Goal: Find specific page/section: Find specific page/section

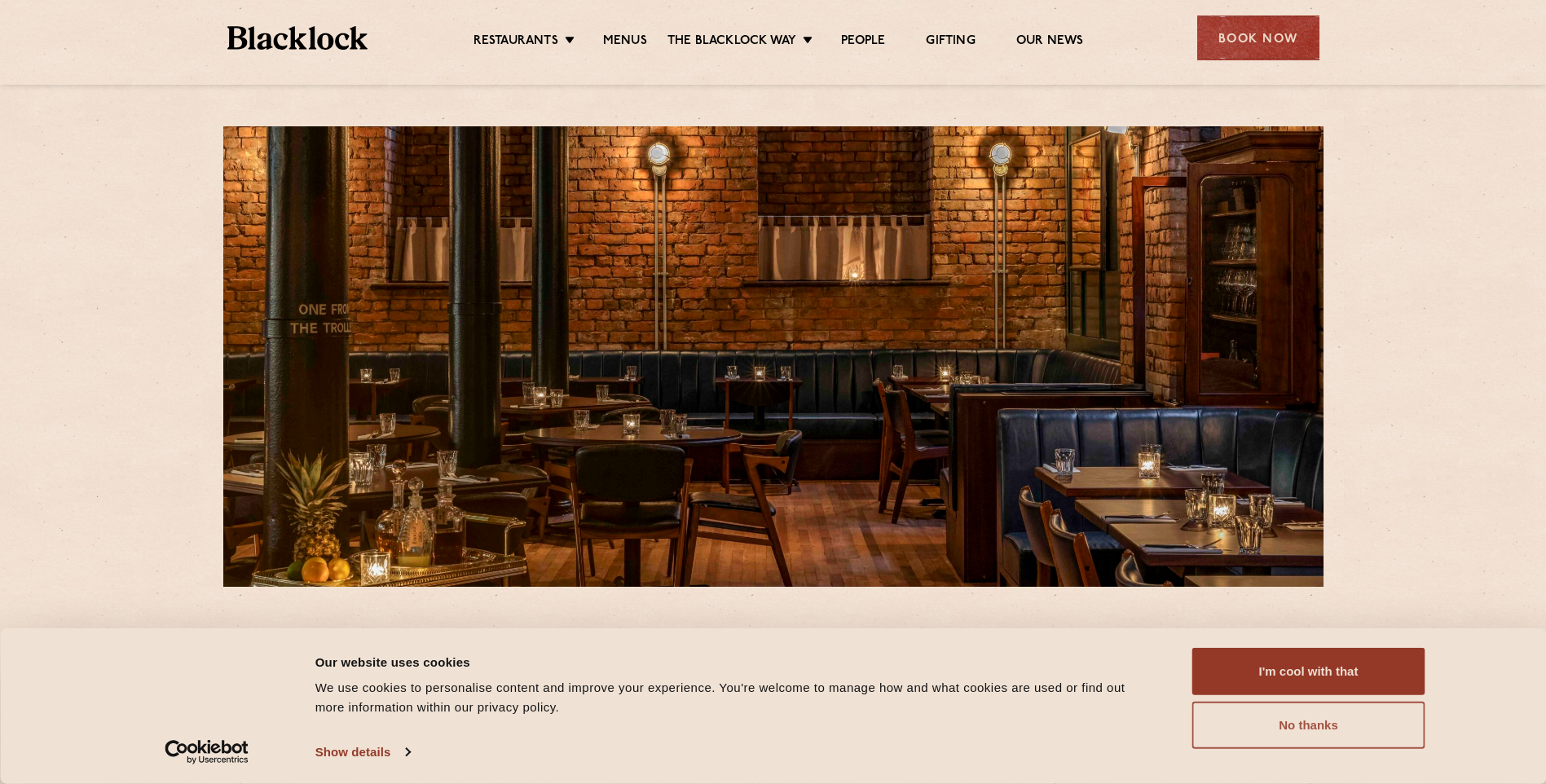
click at [1305, 742] on button "No thanks" at bounding box center [1309, 725] width 233 height 47
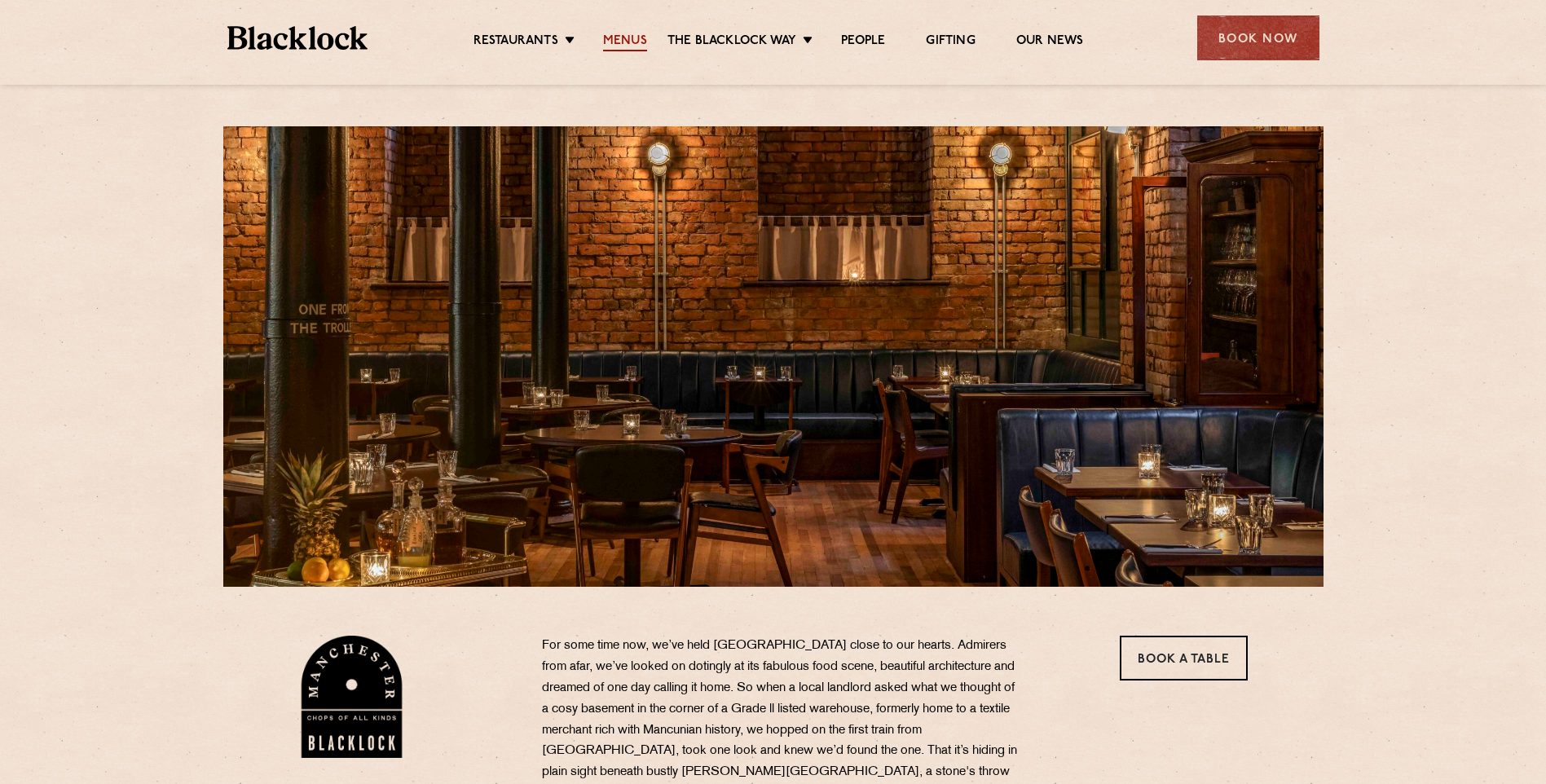
click at [611, 46] on link "Menus" at bounding box center [624, 42] width 44 height 18
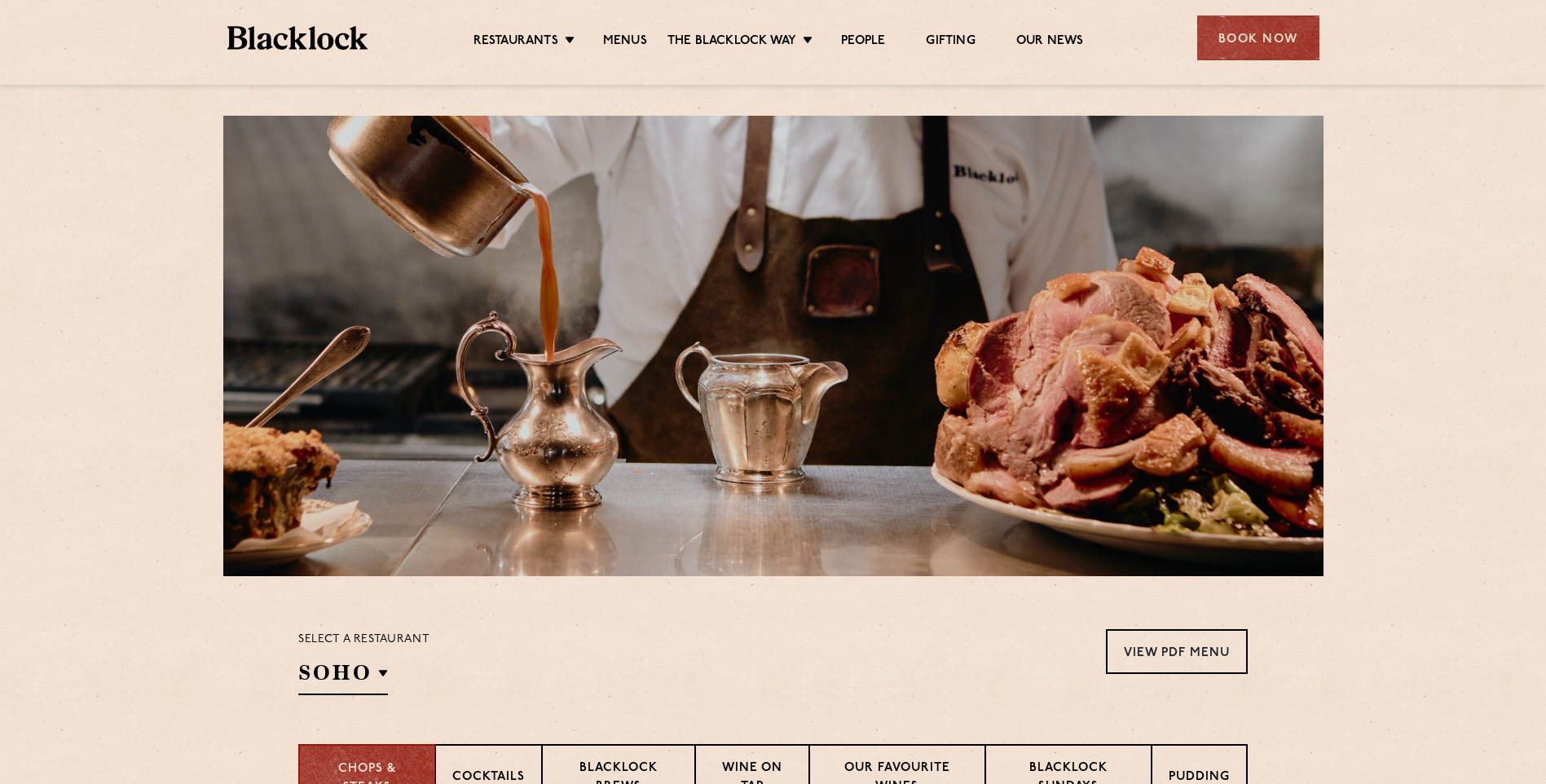
scroll to position [3, 0]
